Goal: Task Accomplishment & Management: Manage account settings

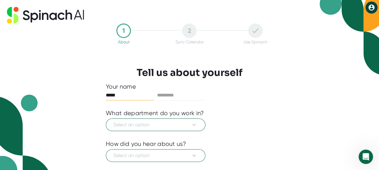
type input "*****"
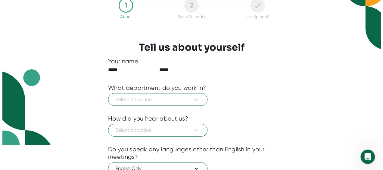
scroll to position [60, 0]
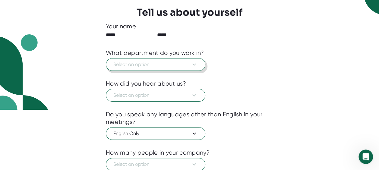
type input "*****"
click at [185, 63] on span "Select an option" at bounding box center [155, 64] width 84 height 7
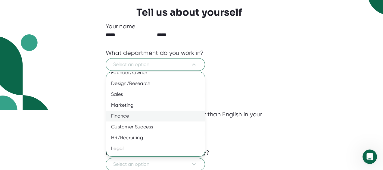
scroll to position [59, 0]
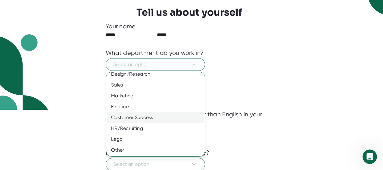
click at [158, 120] on div "Customer Success" at bounding box center [157, 117] width 103 height 11
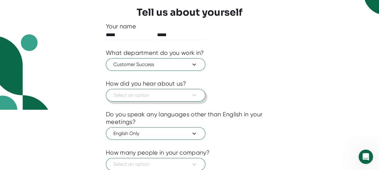
click at [169, 98] on span "Select an option" at bounding box center [155, 95] width 84 height 7
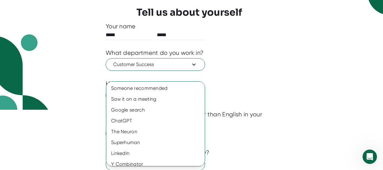
click at [183, 61] on div at bounding box center [191, 85] width 383 height 170
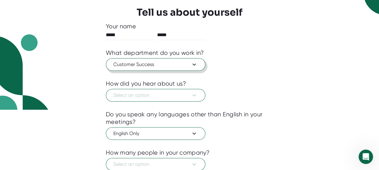
click at [183, 65] on span "Customer Success" at bounding box center [155, 64] width 84 height 7
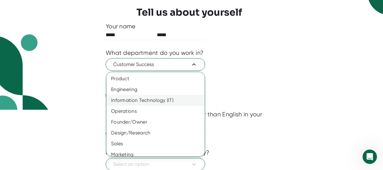
click at [161, 98] on div "Information Technology (IT)" at bounding box center [157, 100] width 103 height 11
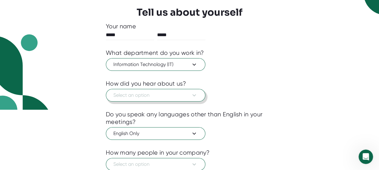
click at [181, 99] on button "Select an option" at bounding box center [155, 95] width 99 height 13
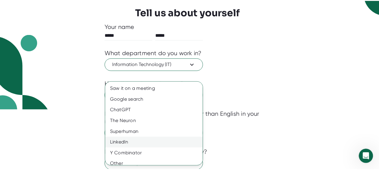
scroll to position [15, 0]
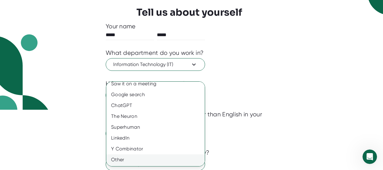
click at [142, 157] on div "Other" at bounding box center [157, 159] width 103 height 11
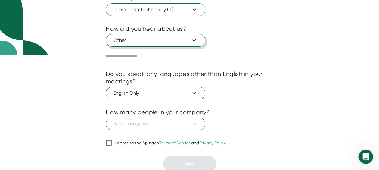
scroll to position [116, 0]
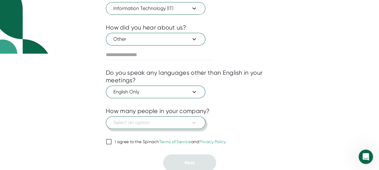
click at [181, 119] on span "Select an option" at bounding box center [155, 122] width 84 height 7
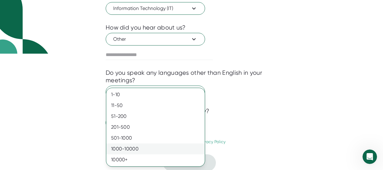
click at [155, 150] on div "1000-10000" at bounding box center [155, 148] width 99 height 11
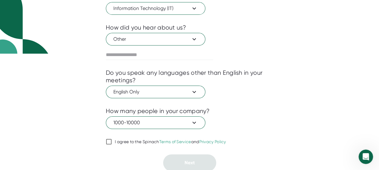
click at [127, 139] on div "I agree to the Spinach Terms of Service and Privacy Policy" at bounding box center [170, 141] width 111 height 5
click at [112, 139] on input "I agree to the Spinach Terms of Service and Privacy Policy" at bounding box center [109, 141] width 6 height 7
checkbox input "true"
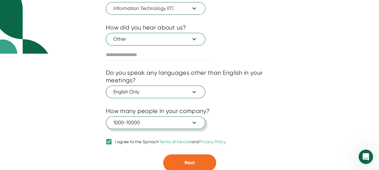
click at [172, 124] on span "1000-10000" at bounding box center [155, 122] width 84 height 7
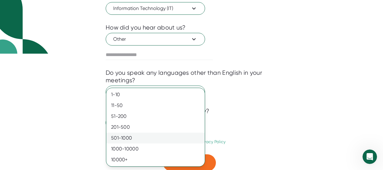
click at [165, 135] on div "501-1000" at bounding box center [155, 138] width 99 height 11
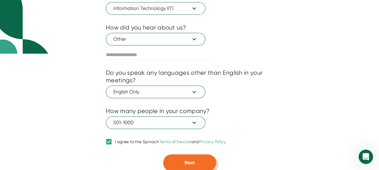
click at [190, 164] on span "Next" at bounding box center [189, 163] width 10 height 6
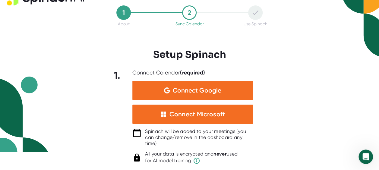
scroll to position [30, 0]
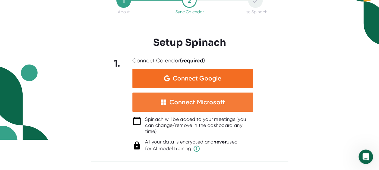
click at [233, 107] on div "Connect Microsoft" at bounding box center [192, 102] width 121 height 19
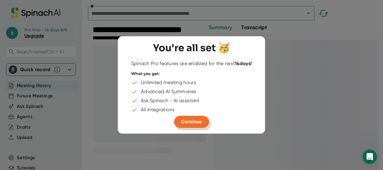
click at [189, 126] on button "Continue" at bounding box center [191, 122] width 35 height 12
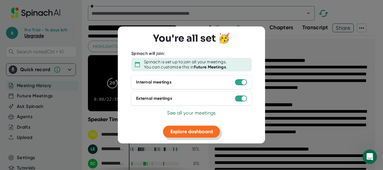
click at [194, 131] on span "Explore dashboard" at bounding box center [192, 131] width 42 height 6
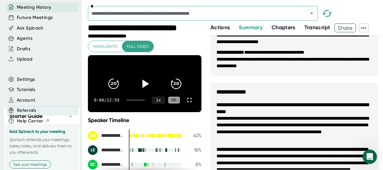
scroll to position [90, 0]
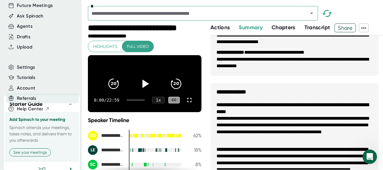
click at [67, 103] on div "Referrals" at bounding box center [42, 98] width 73 height 10
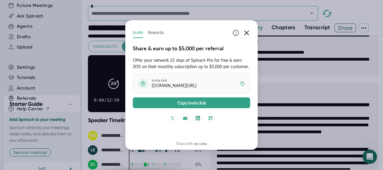
click at [247, 33] on icon "button" at bounding box center [246, 32] width 5 height 5
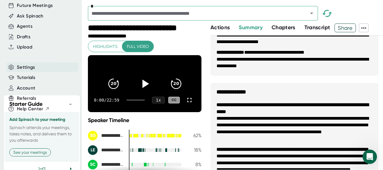
click at [40, 71] on div "Settings" at bounding box center [42, 67] width 73 height 10
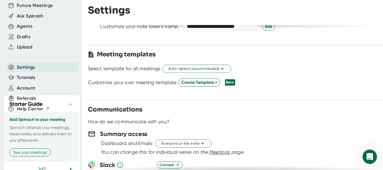
scroll to position [211, 0]
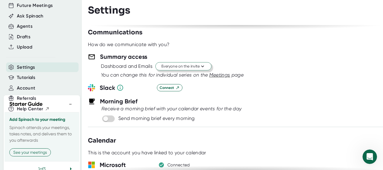
click at [206, 66] on icon at bounding box center [203, 67] width 6 height 6
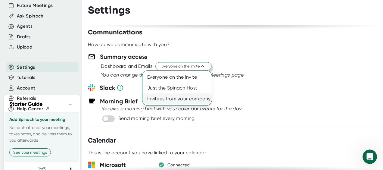
click at [189, 100] on div "Invitees from your company" at bounding box center [177, 98] width 69 height 11
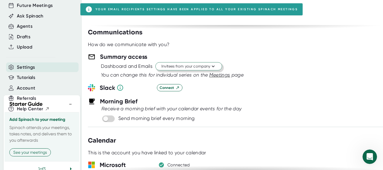
click at [213, 64] on icon at bounding box center [213, 67] width 6 height 6
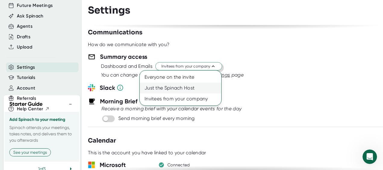
click at [185, 89] on div "Just the Spinach Host" at bounding box center [181, 88] width 82 height 11
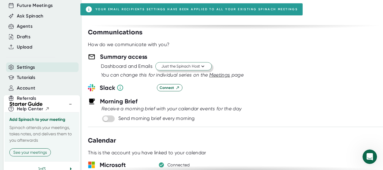
click at [251, 89] on div "Connect" at bounding box center [270, 87] width 226 height 7
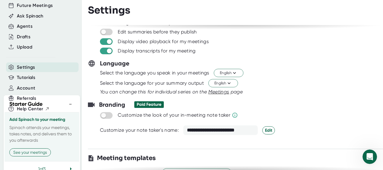
scroll to position [0, 0]
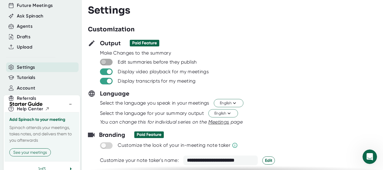
click at [106, 61] on input "checkbox" at bounding box center [103, 61] width 17 height 5
checkbox input "true"
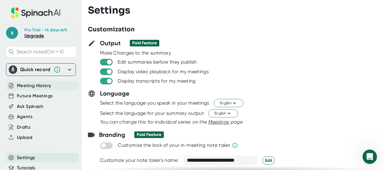
click at [30, 89] on span "Meeting History" at bounding box center [34, 85] width 34 height 7
